Goal: Check status: Check status

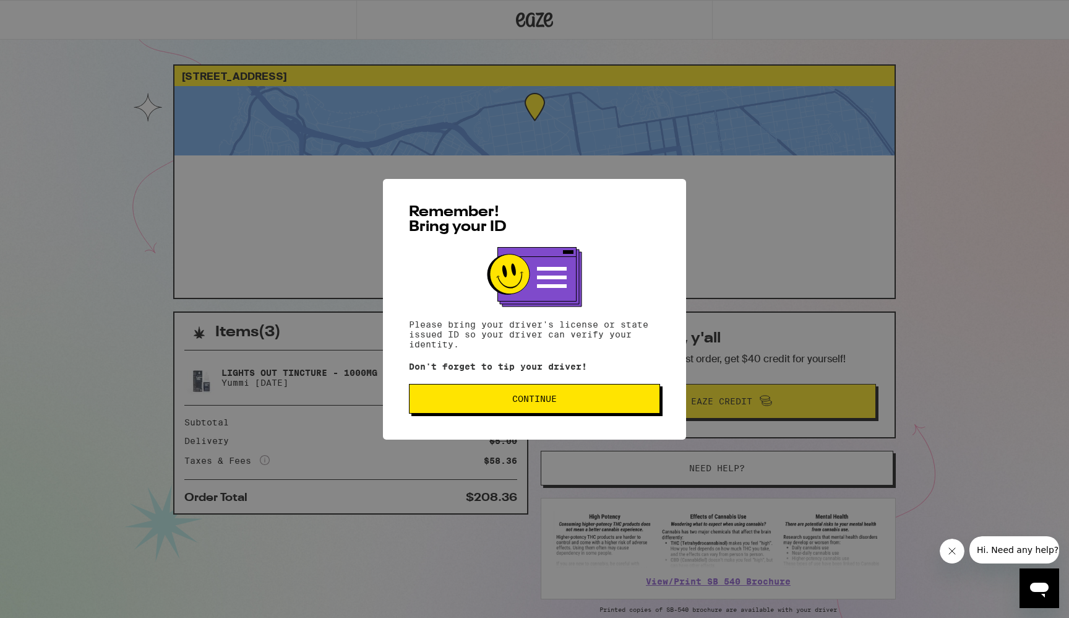
click at [588, 399] on span "Continue" at bounding box center [535, 398] width 230 height 9
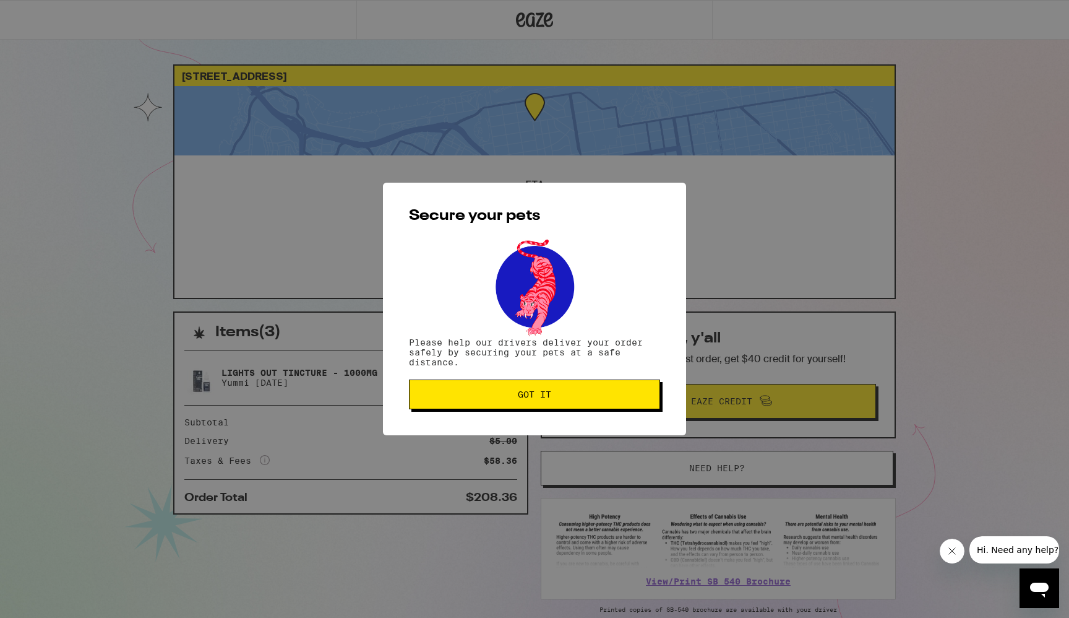
click at [588, 399] on span "Got it" at bounding box center [535, 394] width 230 height 9
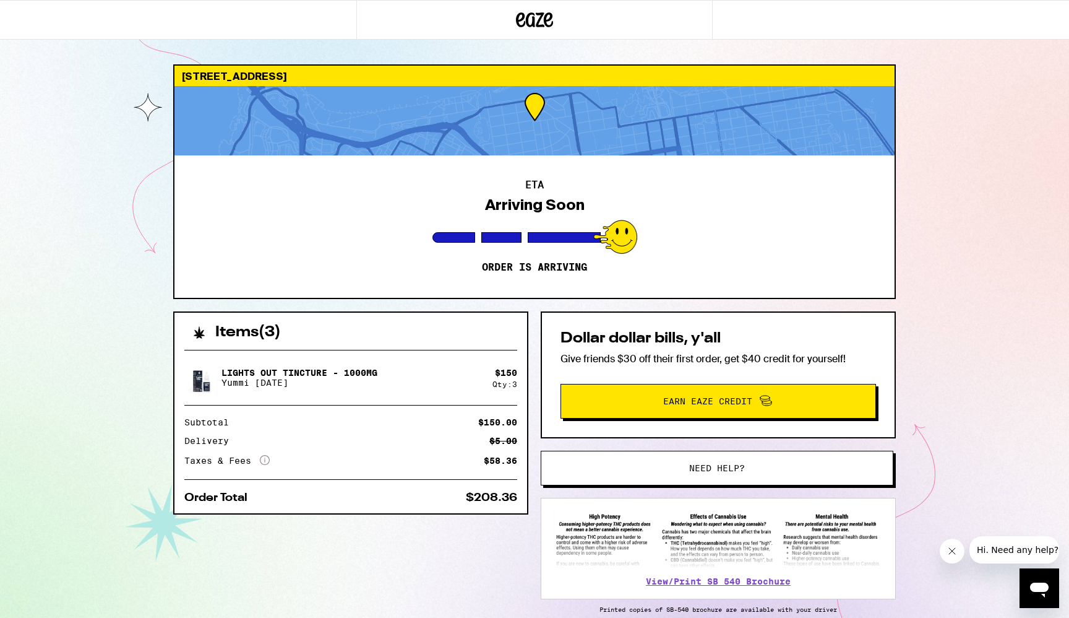
click at [537, 143] on div at bounding box center [535, 120] width 720 height 69
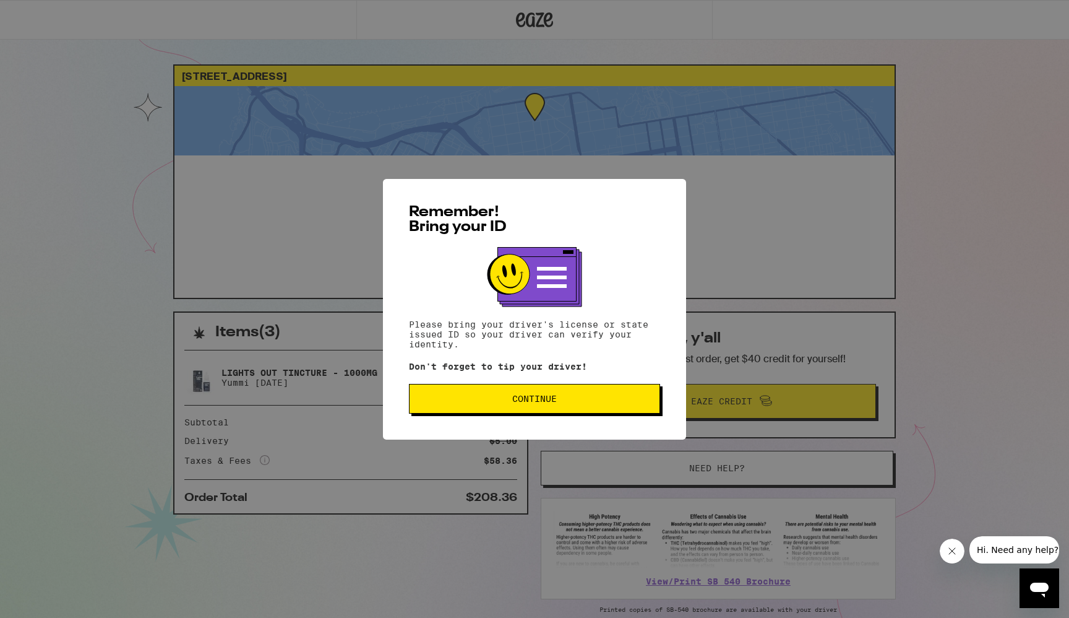
click at [615, 408] on button "Continue" at bounding box center [534, 399] width 251 height 30
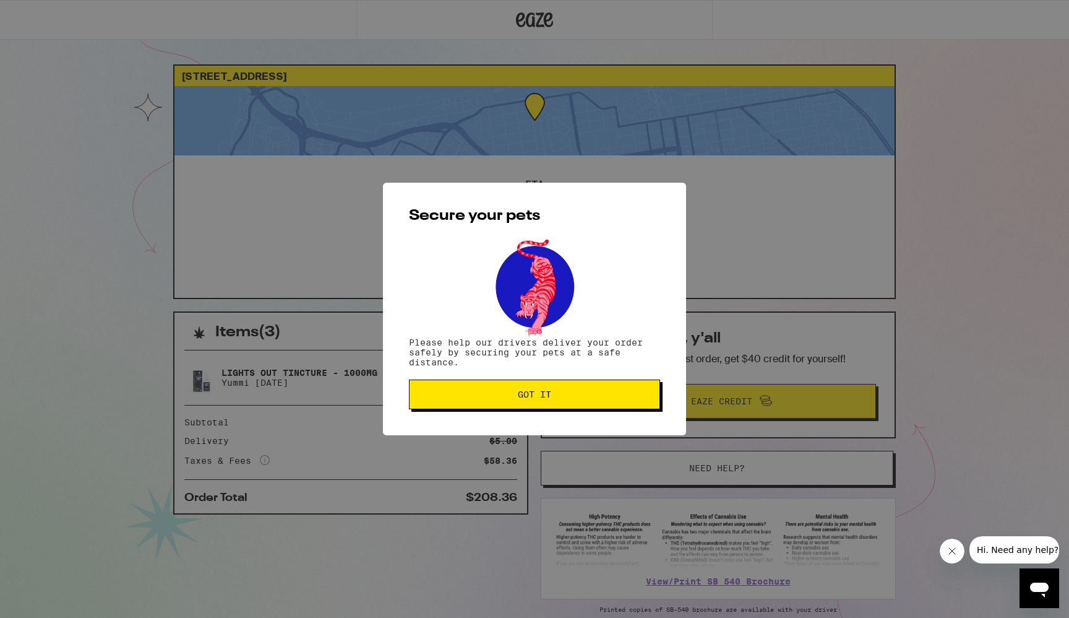
click at [615, 408] on button "Got it" at bounding box center [534, 394] width 251 height 30
